Goal: Task Accomplishment & Management: Complete application form

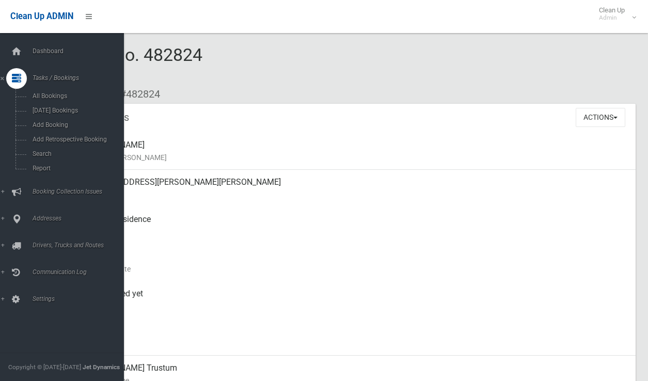
click at [37, 153] on span "Search" at bounding box center [75, 153] width 93 height 7
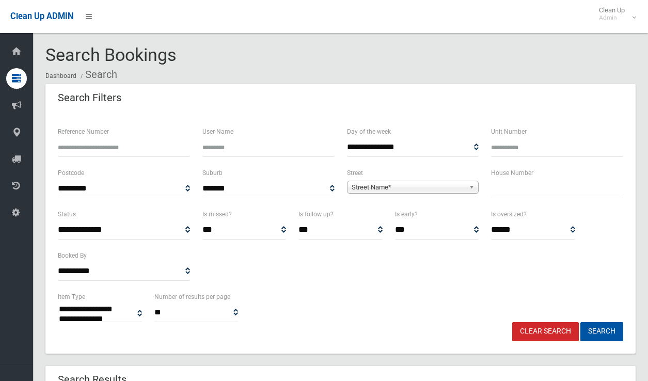
select select
click at [495, 183] on input "text" at bounding box center [557, 188] width 132 height 19
type input "**"
click at [377, 184] on span "Street Name*" at bounding box center [409, 187] width 114 height 12
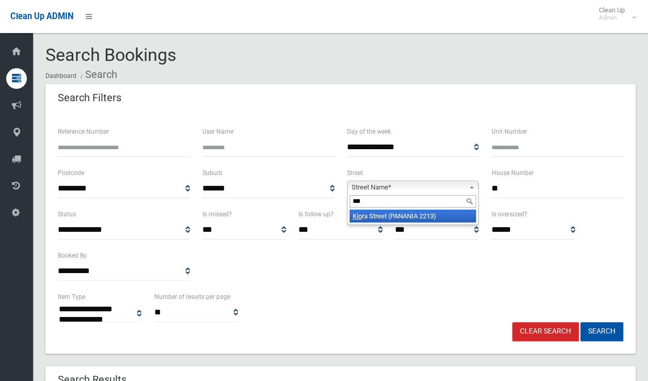
type input "***"
click at [423, 215] on li "Kio ra Street (PANANIA 2213)" at bounding box center [413, 216] width 127 height 13
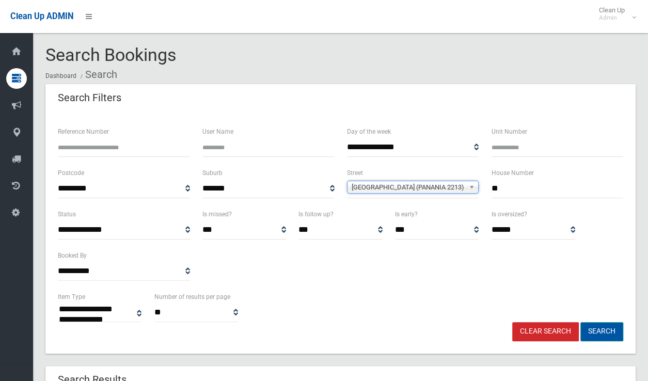
click at [615, 335] on button "Search" at bounding box center [601, 331] width 43 height 19
select select
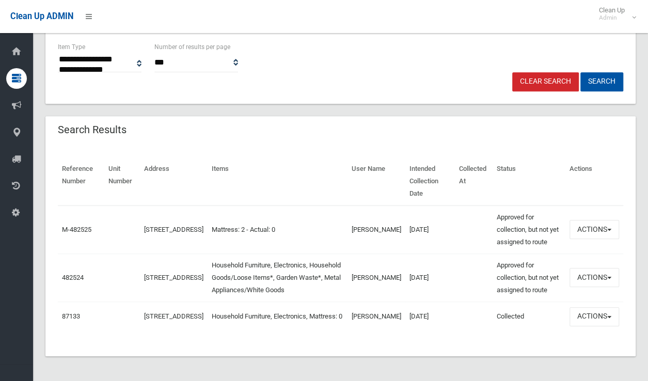
scroll to position [255, 0]
click at [595, 220] on button "Actions" at bounding box center [595, 229] width 50 height 19
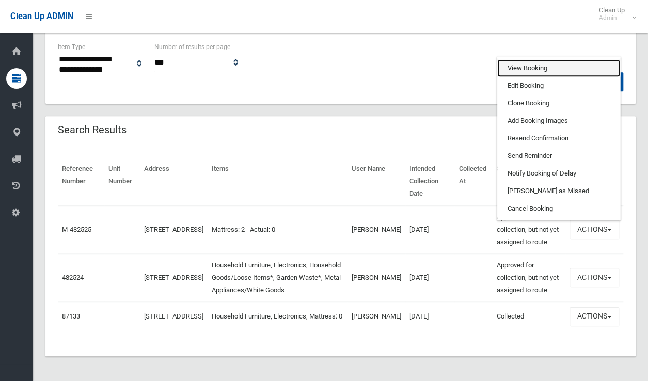
click at [541, 59] on link "View Booking" at bounding box center [558, 68] width 123 height 18
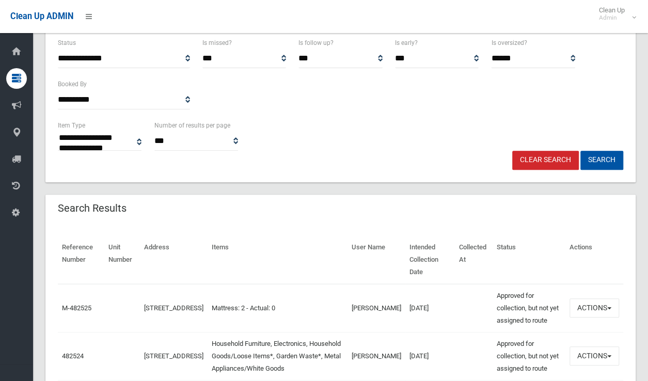
scroll to position [100, 0]
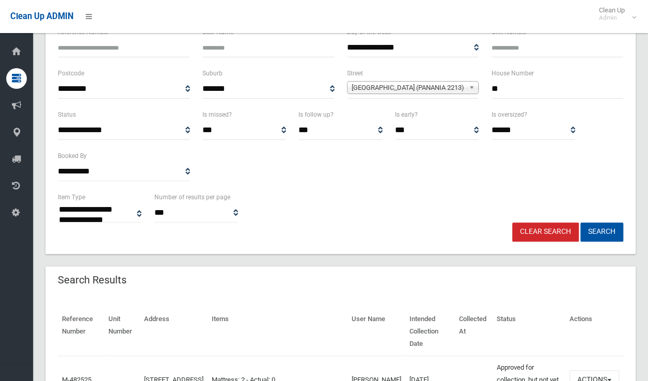
drag, startPoint x: 511, startPoint y: 86, endPoint x: 457, endPoint y: 91, distance: 55.0
click at [458, 91] on div "**********" at bounding box center [341, 87] width 578 height 41
type input "*"
click at [412, 88] on span "Kiora Street (PANANIA 2213)" at bounding box center [409, 88] width 114 height 12
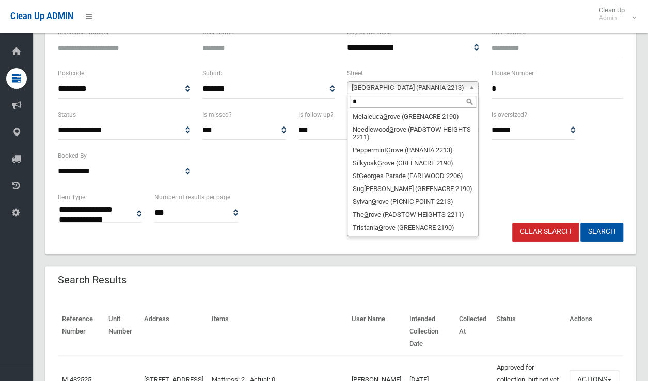
scroll to position [0, 0]
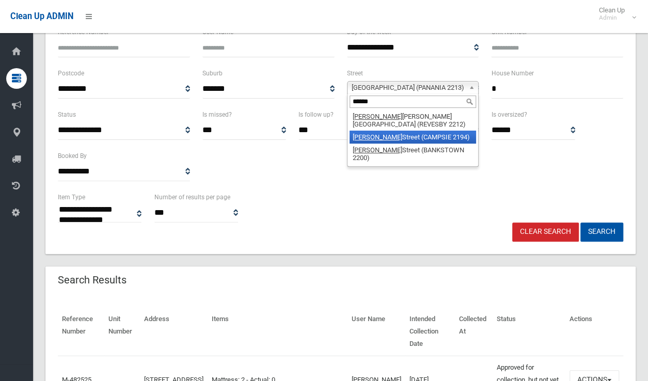
type input "******"
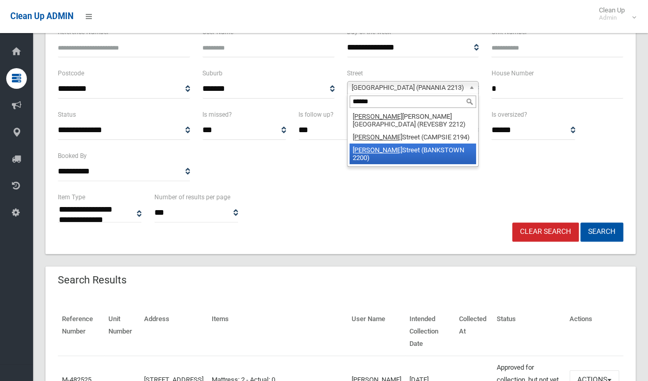
click at [399, 145] on li "[PERSON_NAME][GEOGRAPHIC_DATA] (BANKSTOWN 2200)" at bounding box center [413, 154] width 127 height 21
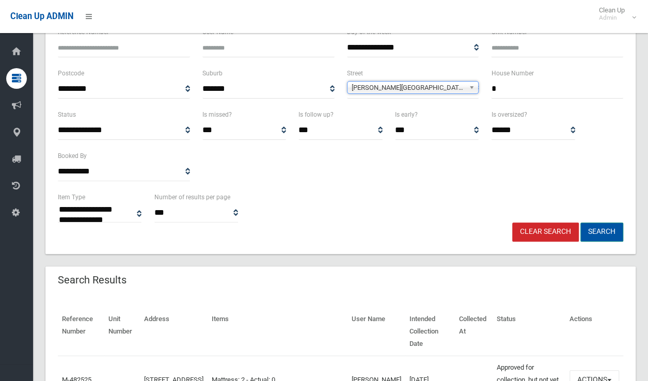
click at [596, 231] on button "Search" at bounding box center [601, 232] width 43 height 19
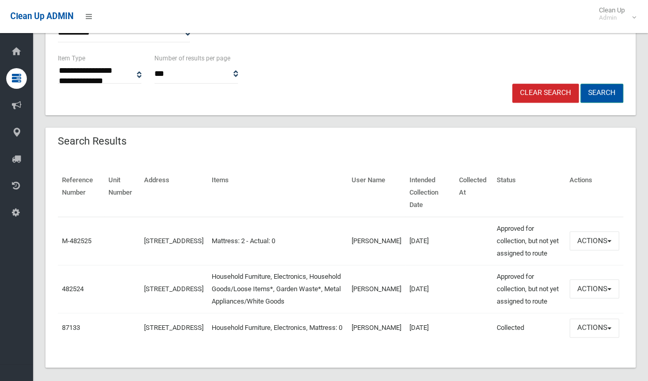
scroll to position [255, 0]
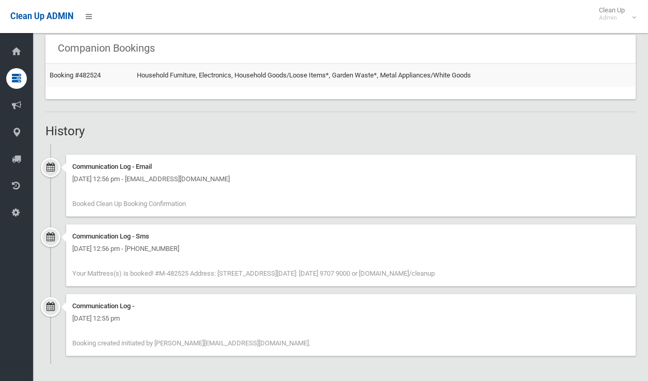
scroll to position [594, 0]
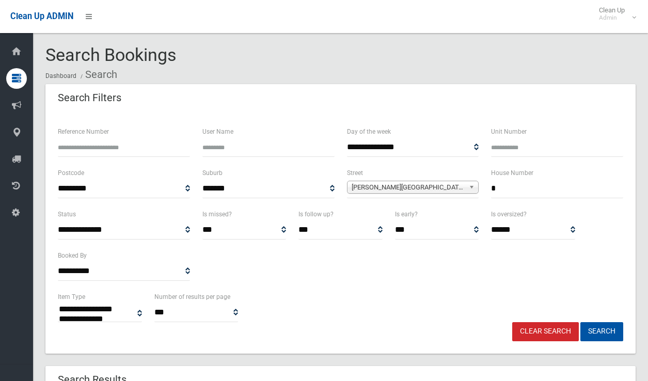
select select
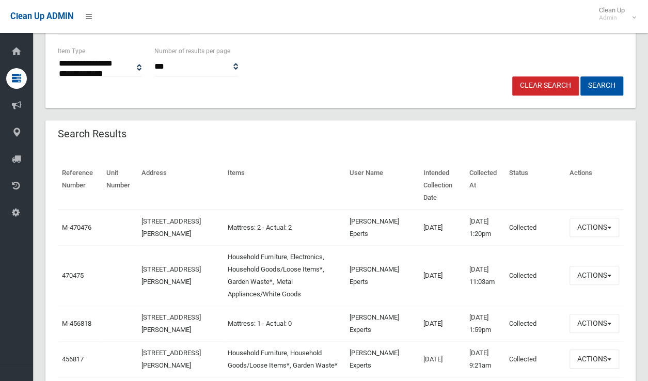
scroll to position [310, 0]
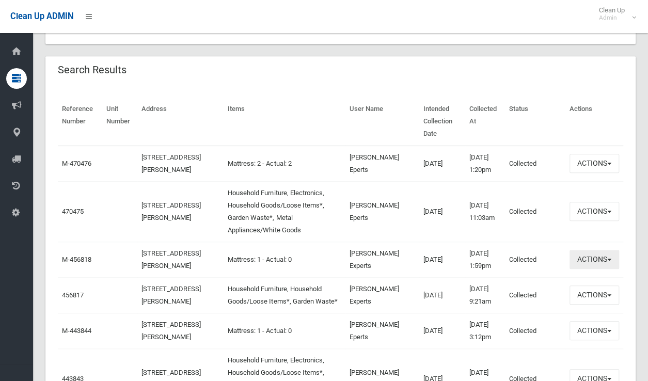
click at [576, 269] on button "Actions" at bounding box center [595, 259] width 50 height 19
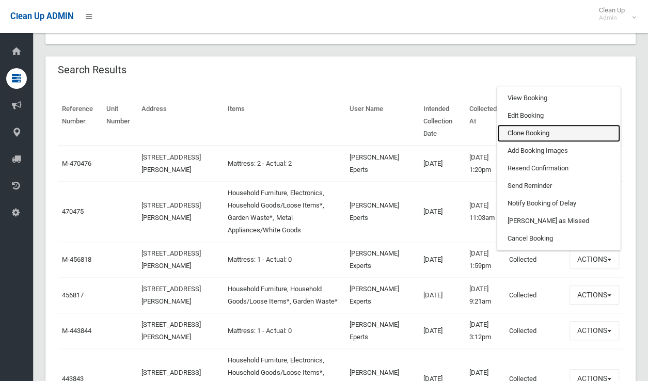
click at [531, 142] on link "Clone Booking" at bounding box center [558, 133] width 123 height 18
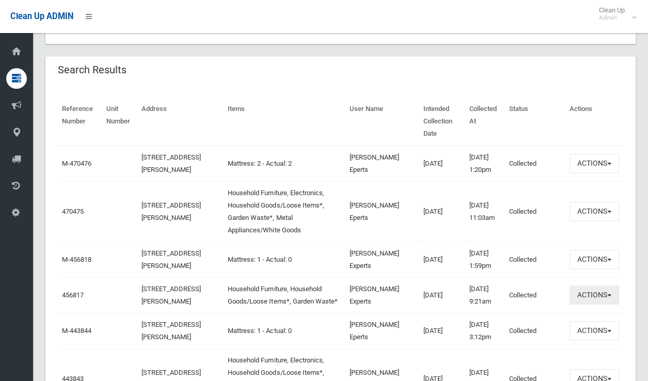
click at [579, 305] on button "Actions" at bounding box center [595, 295] width 50 height 19
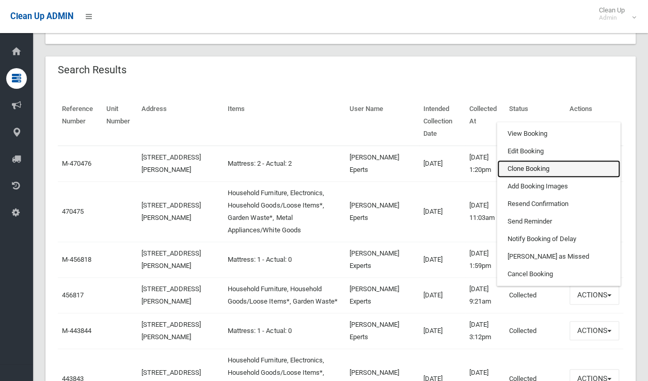
click at [524, 178] on link "Clone Booking" at bounding box center [558, 169] width 123 height 18
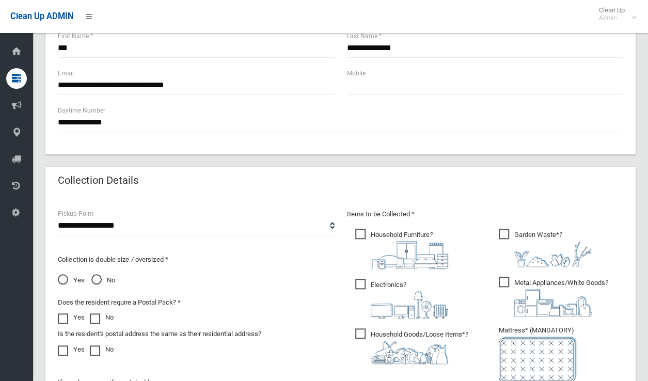
scroll to position [516, 0]
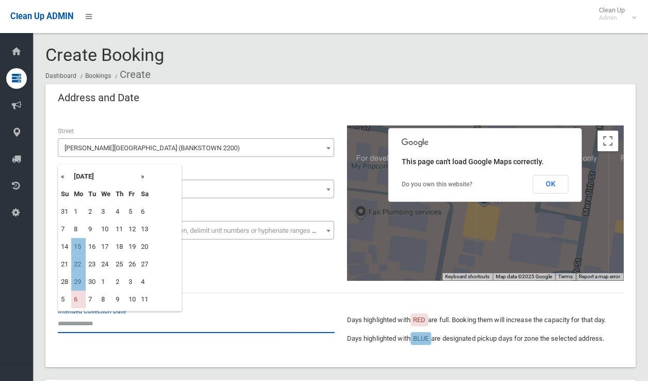
click at [90, 324] on input "text" at bounding box center [196, 323] width 277 height 19
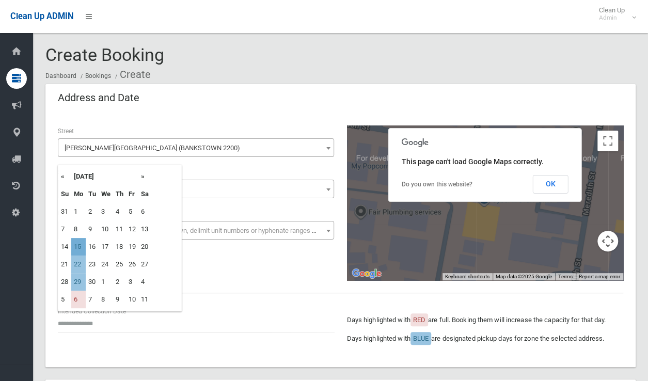
click at [80, 244] on td "15" at bounding box center [78, 247] width 14 height 18
type input "**********"
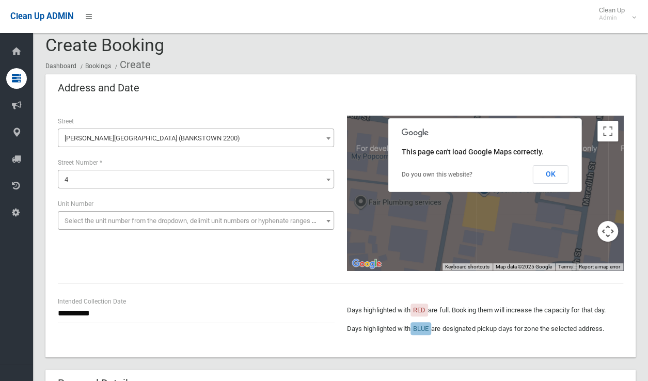
scroll to position [207, 0]
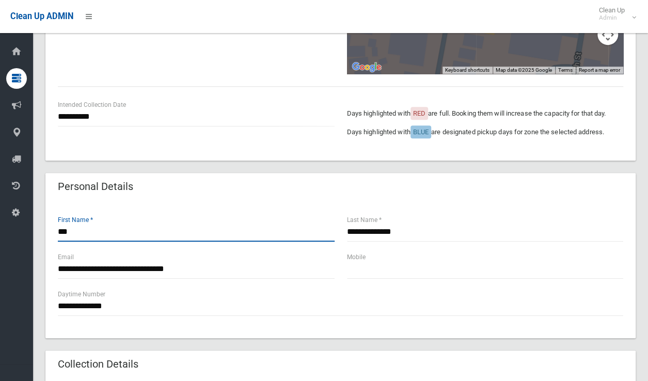
drag, startPoint x: 92, startPoint y: 233, endPoint x: 24, endPoint y: 231, distance: 68.2
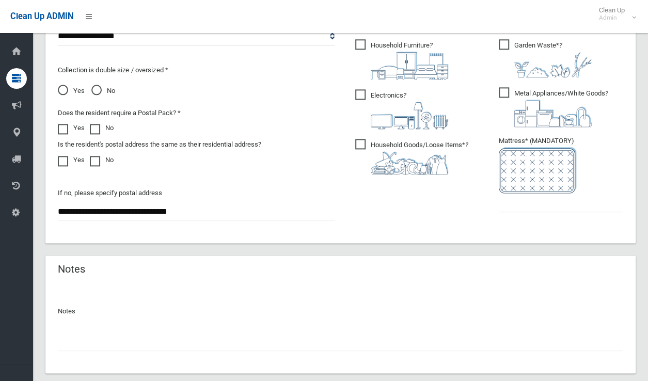
scroll to position [620, 0]
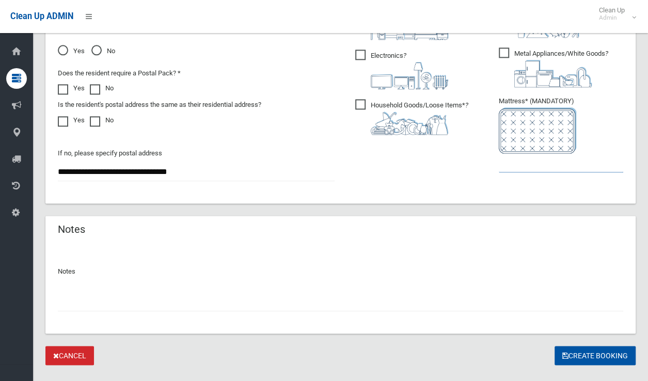
click at [522, 168] on input "text" at bounding box center [561, 162] width 124 height 19
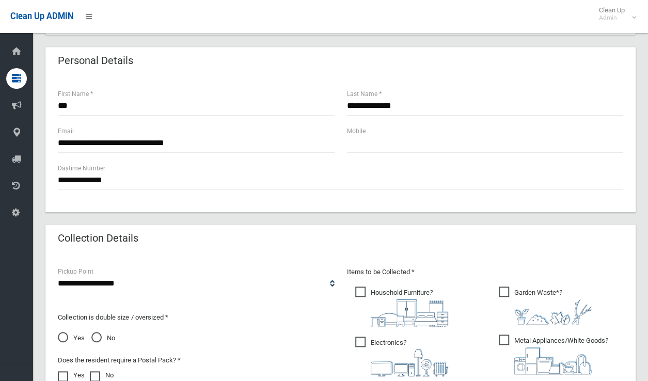
scroll to position [465, 0]
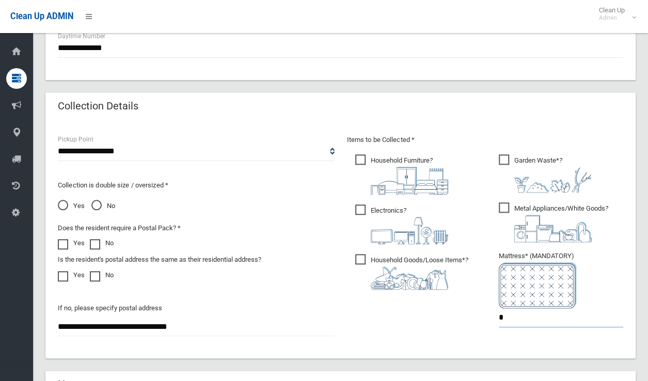
drag, startPoint x: 504, startPoint y: 316, endPoint x: 459, endPoint y: 308, distance: 46.0
click at [459, 308] on div "Items to be Collected * Household Furniture ? *" at bounding box center [485, 238] width 289 height 208
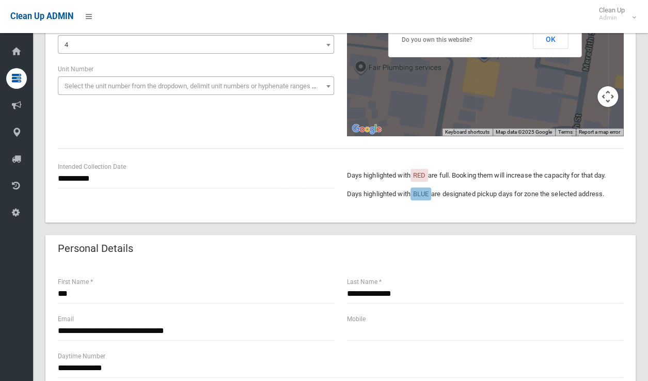
scroll to position [103, 0]
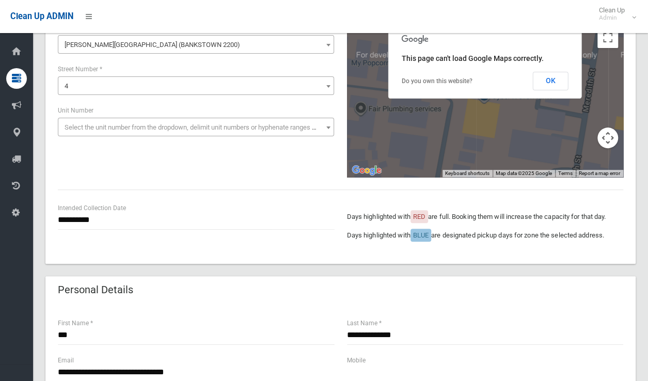
type input "*"
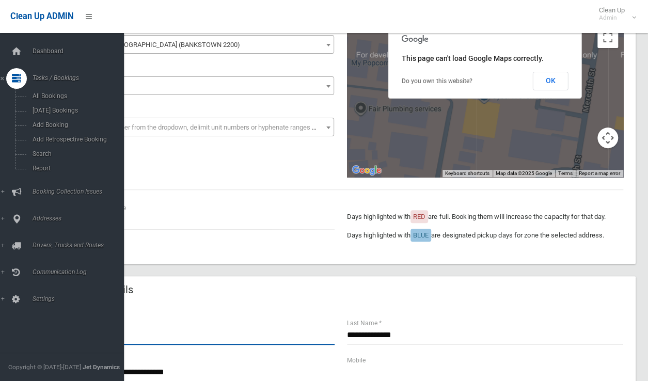
drag, startPoint x: 77, startPoint y: 334, endPoint x: 29, endPoint y: 335, distance: 48.5
click at [29, 278] on body "Clean Up ADMIN Clean Up Admin Logout Create Booking Dashboard Bookings Create" at bounding box center [324, 87] width 648 height 381
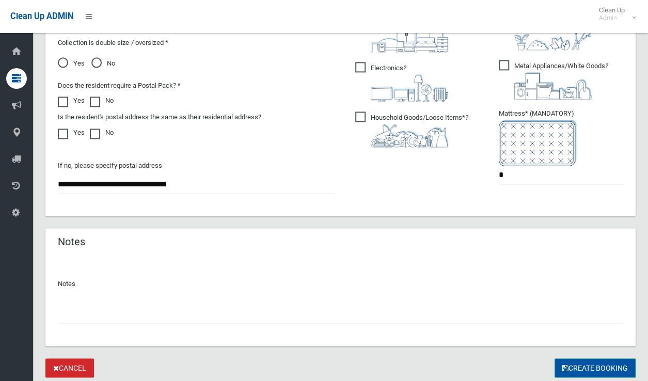
scroll to position [640, 0]
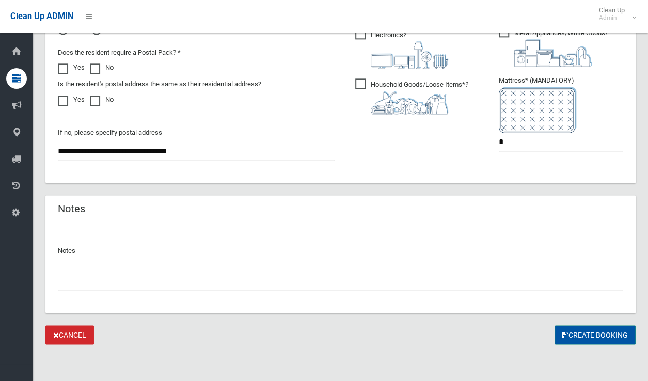
click at [576, 334] on button "Create Booking" at bounding box center [595, 334] width 81 height 19
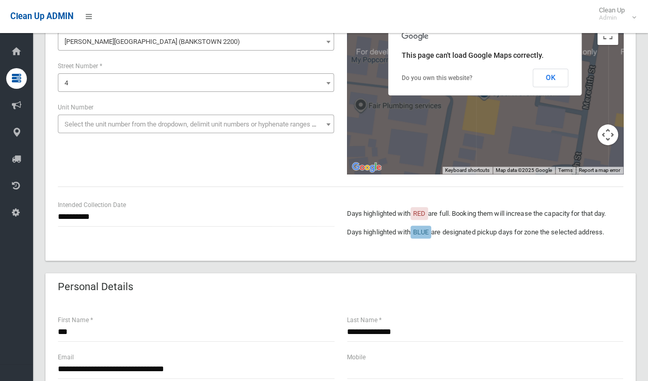
scroll to position [72, 0]
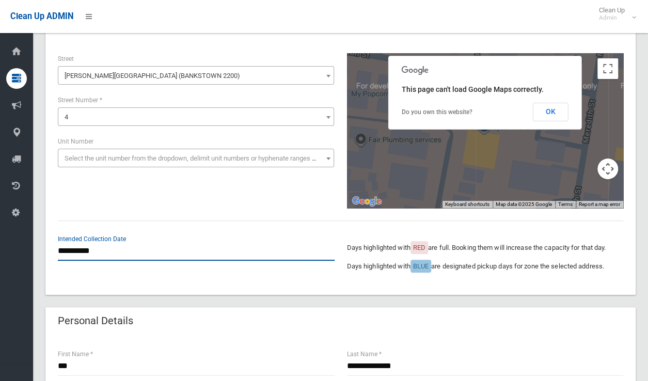
click at [84, 253] on input "**********" at bounding box center [196, 251] width 277 height 19
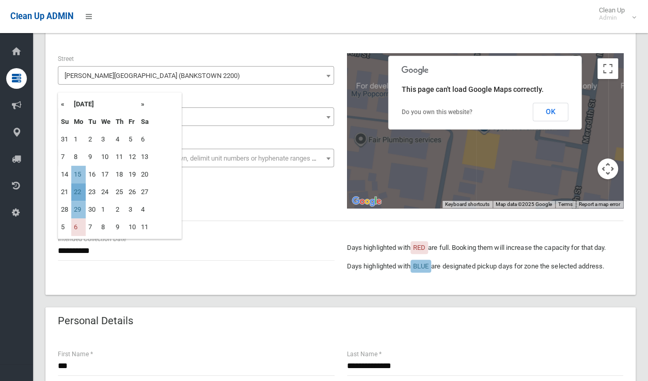
click at [81, 193] on td "22" at bounding box center [78, 192] width 14 height 18
type input "**********"
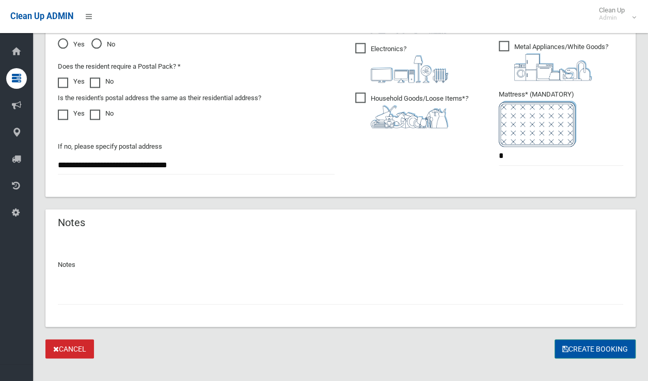
scroll to position [640, 0]
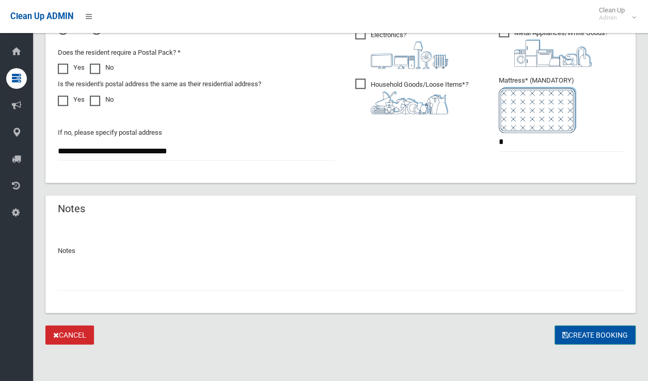
click at [587, 329] on button "Create Booking" at bounding box center [595, 334] width 81 height 19
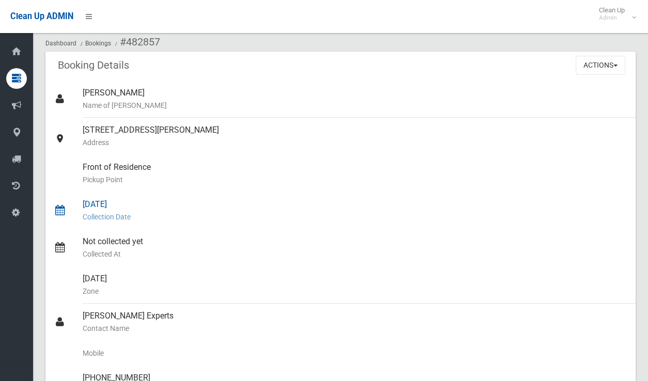
scroll to position [103, 0]
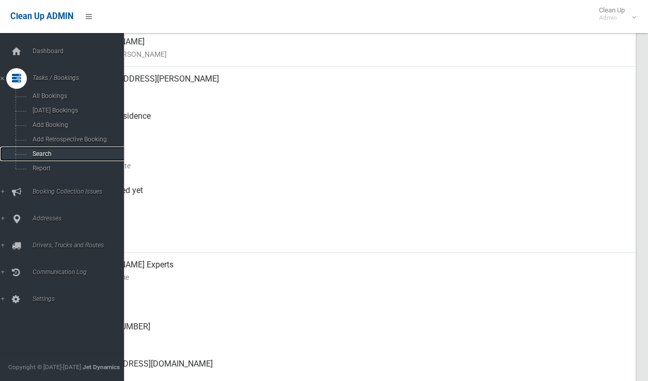
click at [49, 151] on link "Search" at bounding box center [66, 154] width 132 height 14
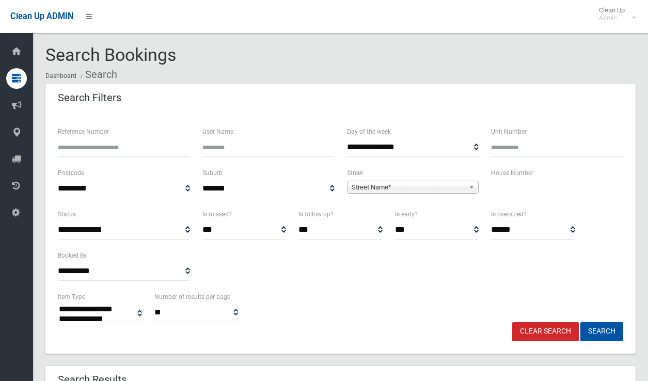
select select
type input "*"
click at [406, 181] on div "**********" at bounding box center [413, 183] width 132 height 32
click at [405, 185] on span "Street Name*" at bounding box center [409, 187] width 114 height 12
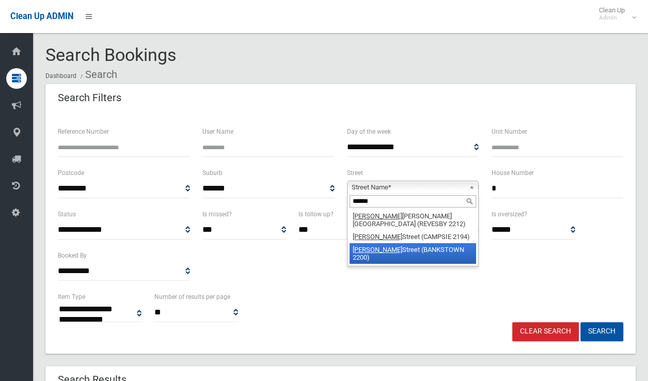
type input "******"
click at [396, 243] on li "[PERSON_NAME][GEOGRAPHIC_DATA] (BANKSTOWN 2200)" at bounding box center [413, 253] width 127 height 21
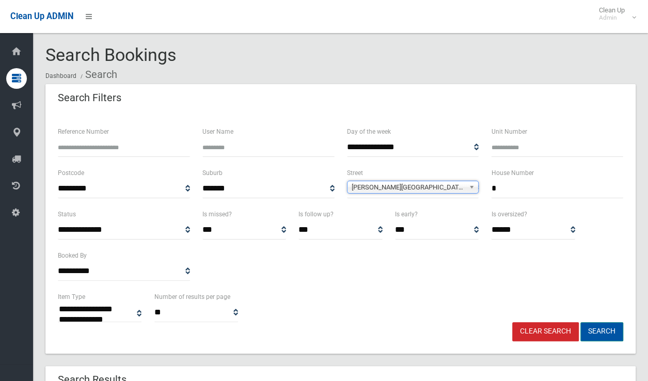
click at [602, 329] on button "Search" at bounding box center [601, 331] width 43 height 19
select select
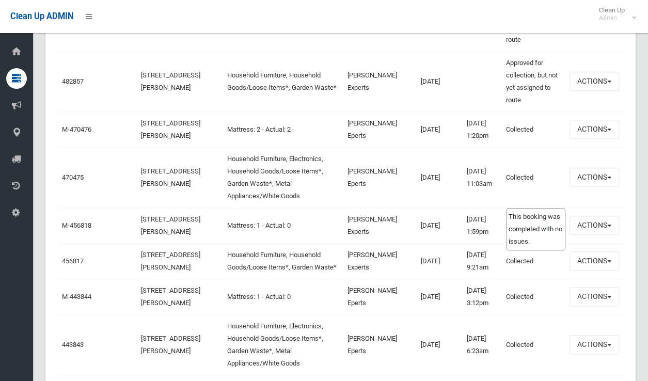
scroll to position [568, 0]
